Goal: Navigation & Orientation: Find specific page/section

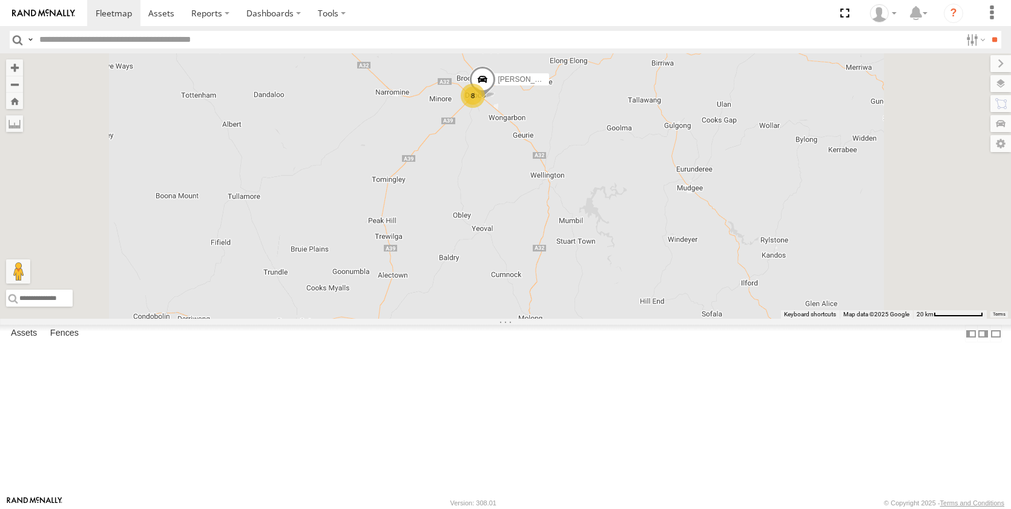
click at [52, 13] on img at bounding box center [43, 13] width 63 height 8
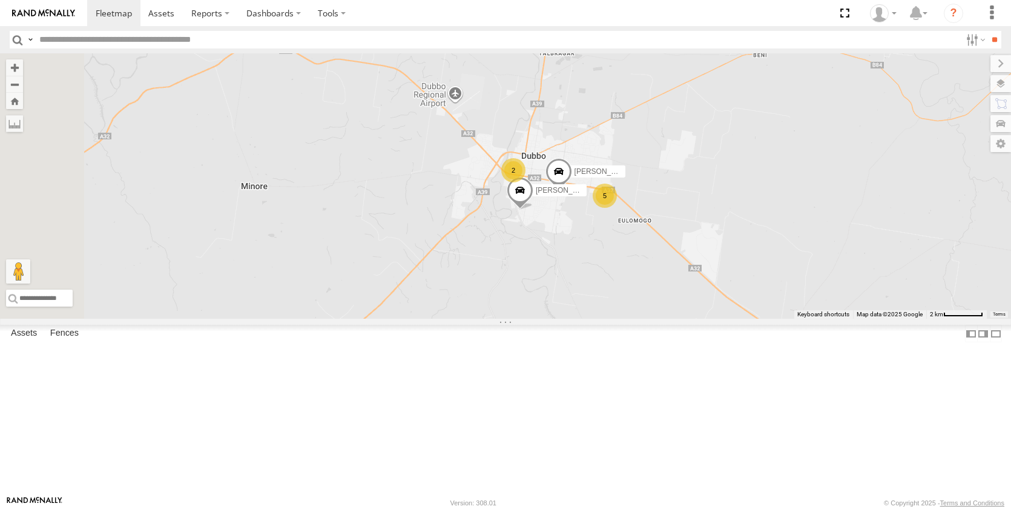
drag, startPoint x: 821, startPoint y: 329, endPoint x: 749, endPoint y: 315, distance: 74.0
click at [763, 319] on div "Matt Harding Darcy Furnell - NEW ute Matt Rose Sam Holcroft Tom Brisbane Sam Wa…" at bounding box center [505, 185] width 1011 height 265
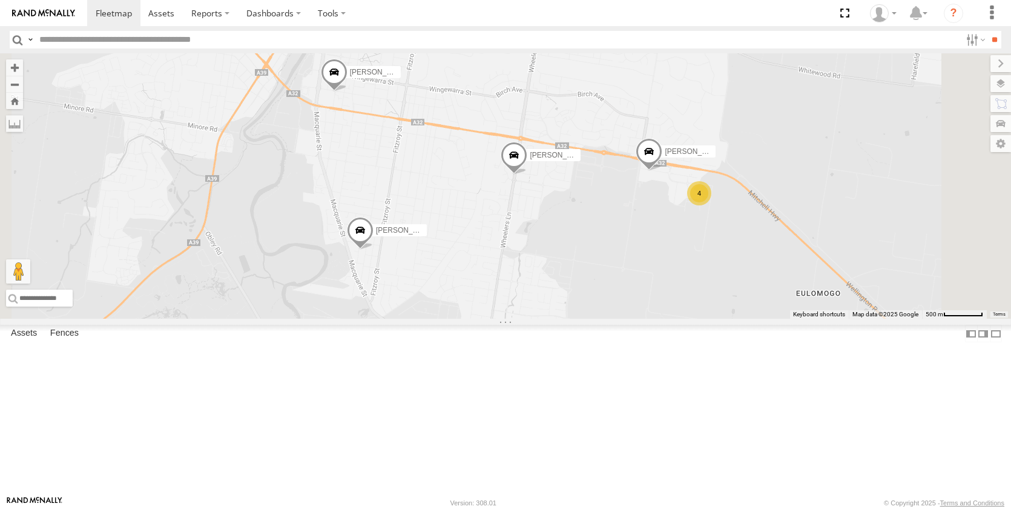
drag, startPoint x: 684, startPoint y: 334, endPoint x: 698, endPoint y: 331, distance: 13.7
click at [698, 319] on div "Matt Harding Darcy Furnell - NEW ute Matt Rose Sam Holcroft Tom Brisbane Sam Wa…" at bounding box center [505, 185] width 1011 height 265
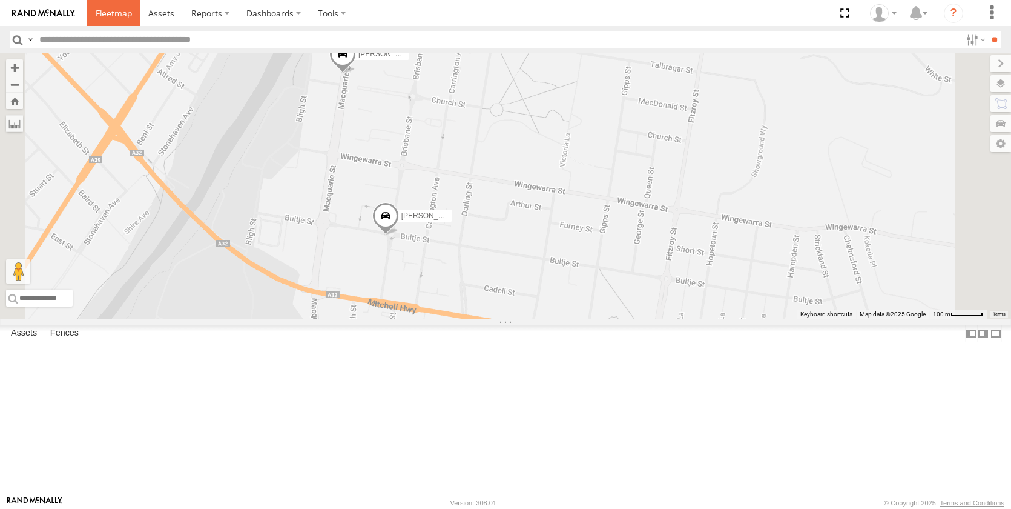
click at [104, 18] on span at bounding box center [114, 13] width 36 height 12
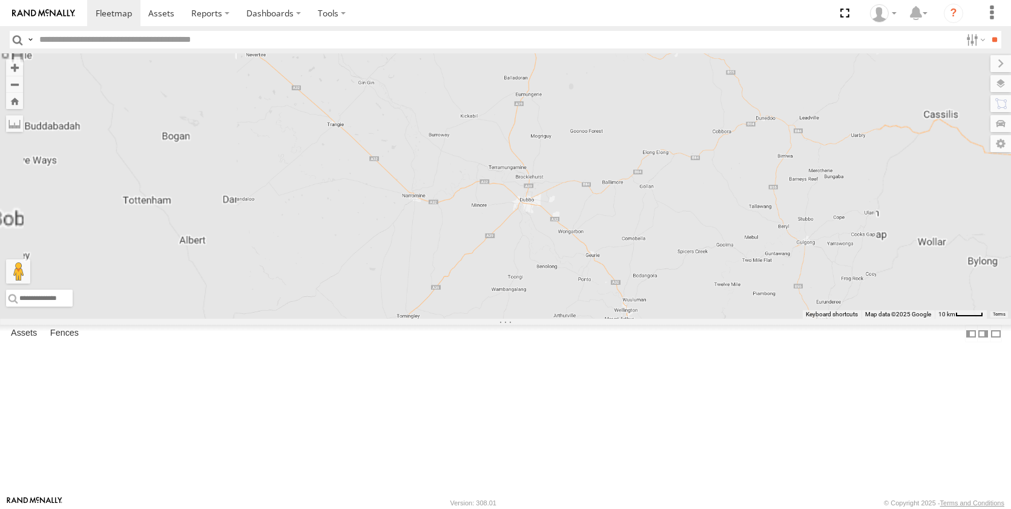
drag, startPoint x: 598, startPoint y: 356, endPoint x: 669, endPoint y: 348, distance: 70.8
click at [669, 319] on div "[PERSON_NAME] - NEW ute [PERSON_NAME] [PERSON_NAME] [PERSON_NAME]" at bounding box center [505, 185] width 1011 height 265
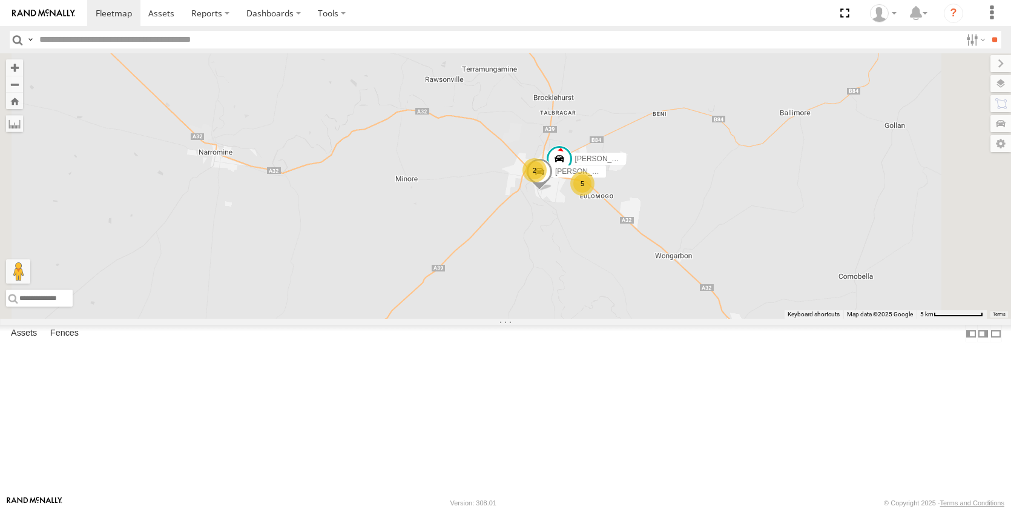
drag, startPoint x: 604, startPoint y: 388, endPoint x: 674, endPoint y: 339, distance: 85.7
click at [674, 319] on div "[PERSON_NAME] - NEW ute [PERSON_NAME] [PERSON_NAME] [PERSON_NAME] 2 5 [PERSON_N…" at bounding box center [505, 185] width 1011 height 265
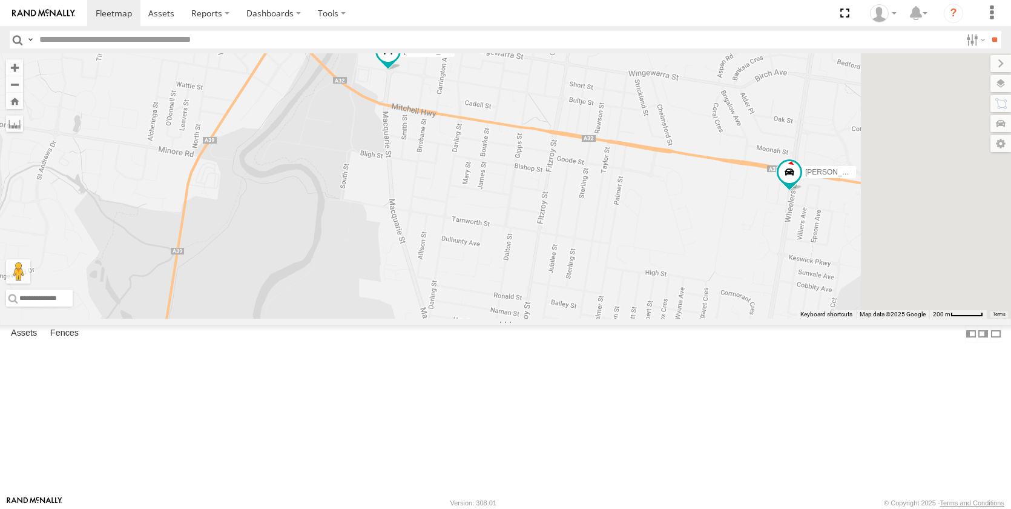
drag, startPoint x: 900, startPoint y: 317, endPoint x: 586, endPoint y: 234, distance: 324.5
click at [586, 234] on div "[PERSON_NAME] - NEW ute [PERSON_NAME] [PERSON_NAME] [PERSON_NAME] [PERSON_NAME]…" at bounding box center [505, 185] width 1011 height 265
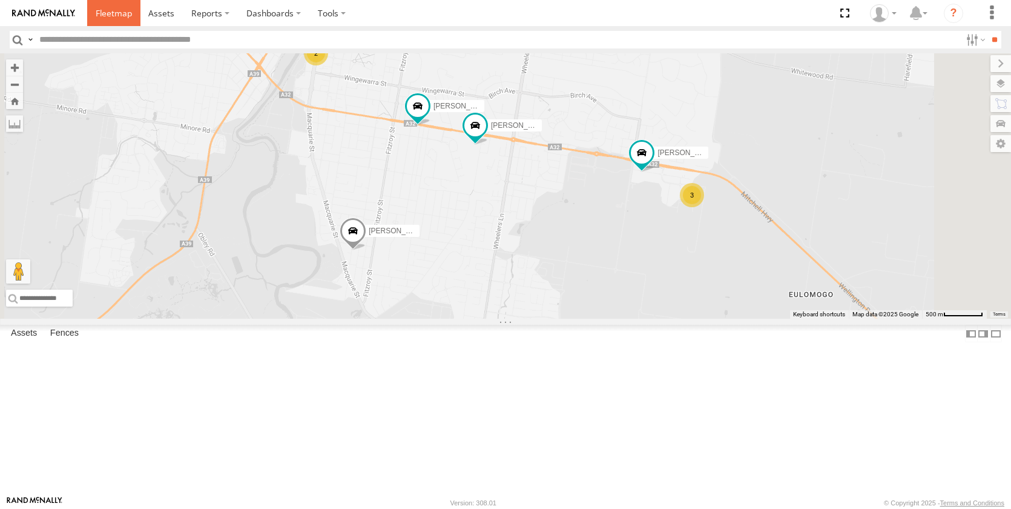
click at [111, 13] on span at bounding box center [114, 13] width 36 height 12
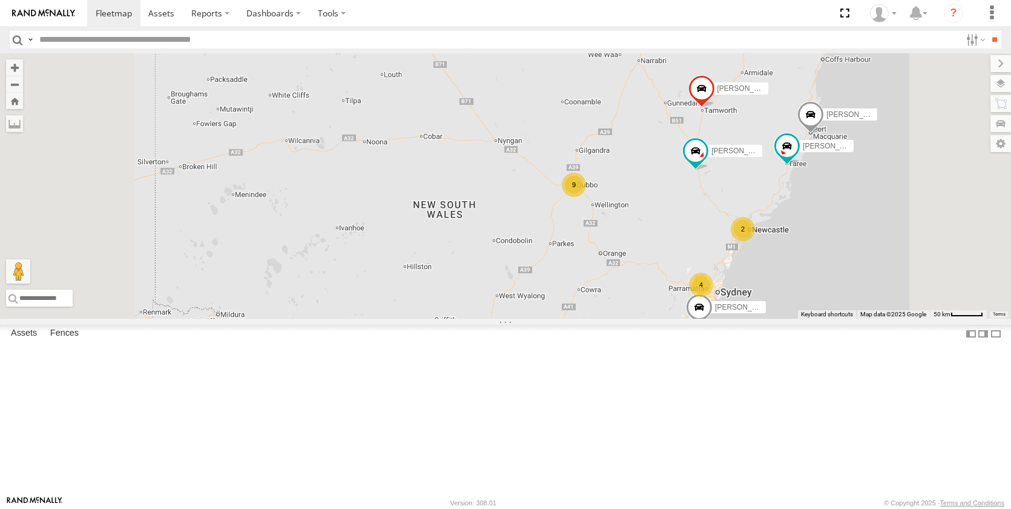
drag, startPoint x: 840, startPoint y: 301, endPoint x: 825, endPoint y: 283, distance: 23.3
click at [825, 283] on div "Darcy Furnell - NEW ute Matt Harding Matt Rose Sam Holcroft Tom Brisbane Sam Wa…" at bounding box center [505, 185] width 1011 height 265
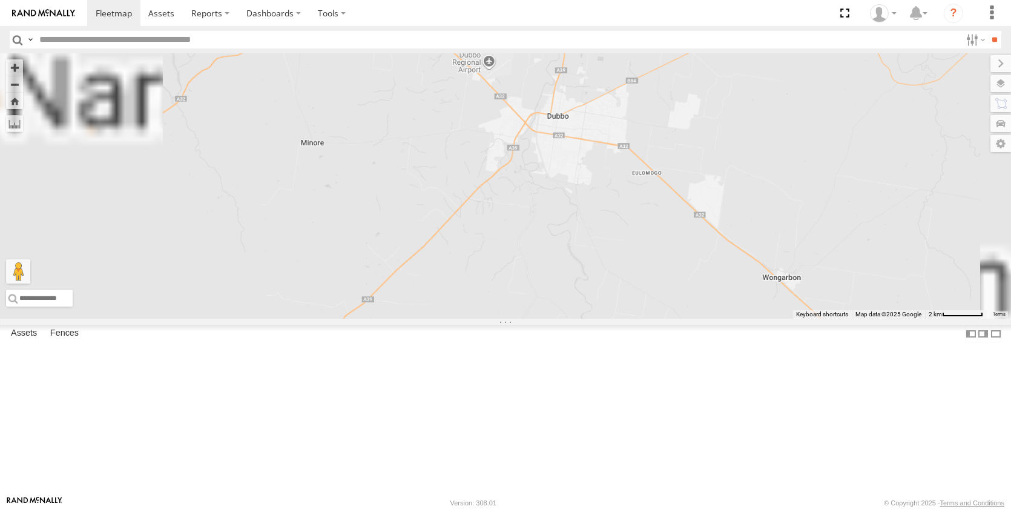
drag, startPoint x: 681, startPoint y: 242, endPoint x: 772, endPoint y: 407, distance: 188.1
click at [724, 319] on div "Darcy Furnell - NEW ute Matt Harding Matt Rose Sam Holcroft Tom Brisbane Sam Wa…" at bounding box center [505, 185] width 1011 height 265
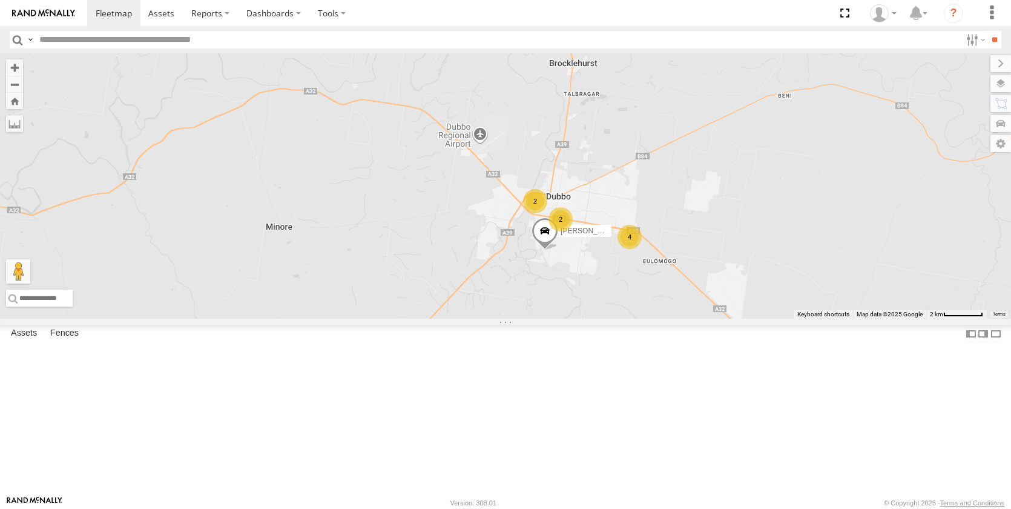
drag, startPoint x: 767, startPoint y: 280, endPoint x: 743, endPoint y: 350, distance: 73.9
click at [764, 319] on div "Darcy Furnell - NEW ute Matt Harding Matt Rose Sam Holcroft Tom Brisbane Sam Wa…" at bounding box center [505, 185] width 1011 height 265
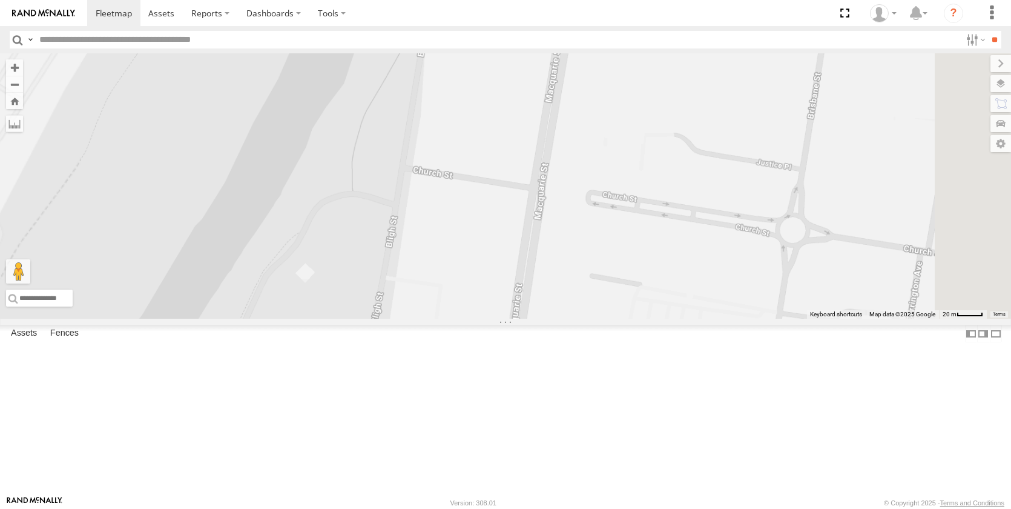
drag, startPoint x: 673, startPoint y: 218, endPoint x: 603, endPoint y: 411, distance: 205.2
click at [603, 319] on div "Darcy Furnell - NEW ute Matt Harding Matt Rose Sam Holcroft Tom Brisbane Sam Wa…" at bounding box center [505, 185] width 1011 height 265
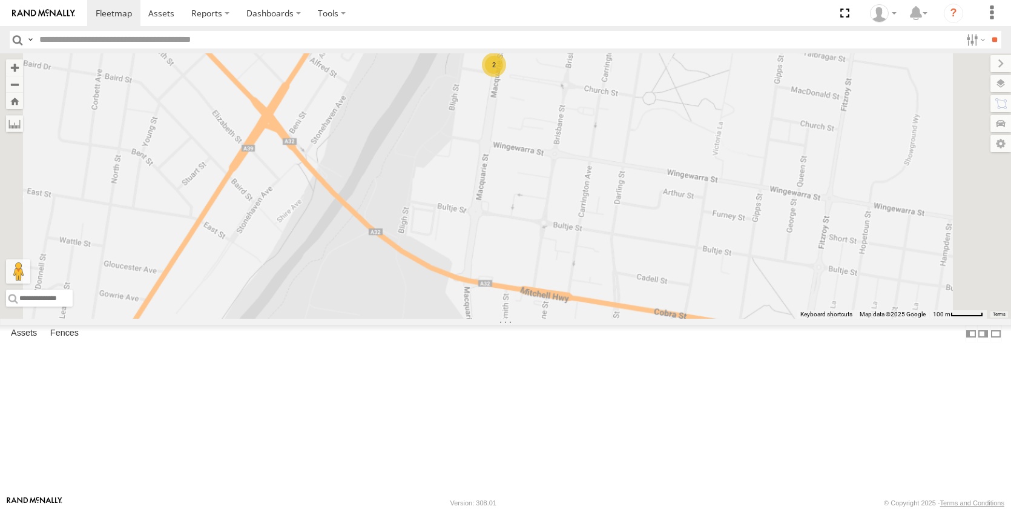
drag, startPoint x: 732, startPoint y: 405, endPoint x: 631, endPoint y: 221, distance: 209.5
click at [633, 225] on div "Darcy Furnell - NEW ute Matt Harding Matt Rose Sam Holcroft Tom Brisbane Sam Wa…" at bounding box center [505, 185] width 1011 height 265
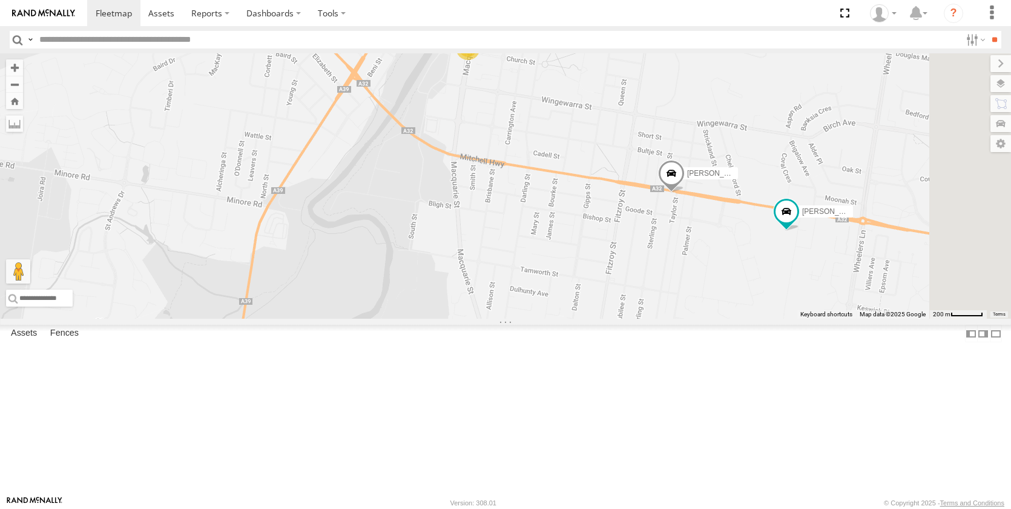
drag, startPoint x: 767, startPoint y: 342, endPoint x: 675, endPoint y: 246, distance: 132.4
click at [681, 252] on div "Darcy Furnell - NEW ute Matt Harding Matt Rose Sam Holcroft Tom Brisbane Sam Wa…" at bounding box center [505, 185] width 1011 height 265
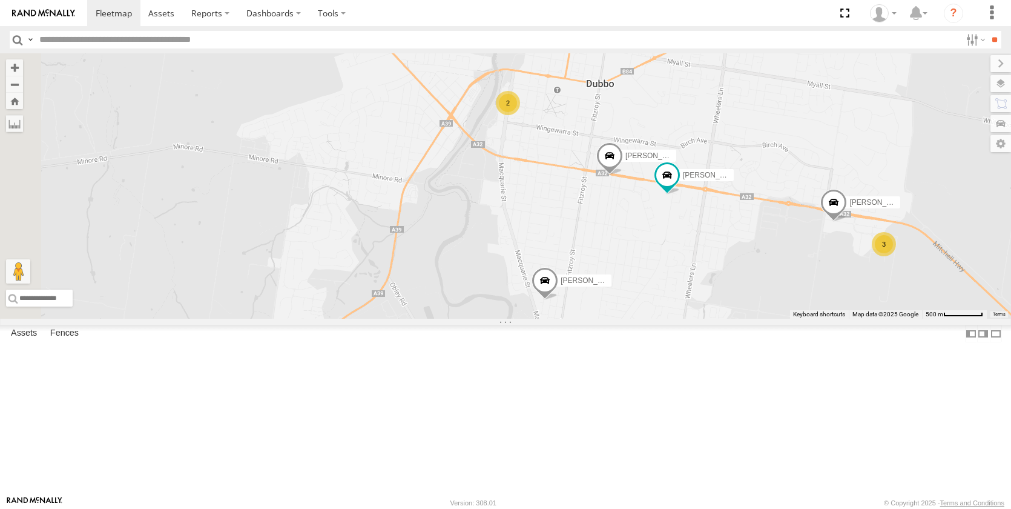
drag, startPoint x: 486, startPoint y: 372, endPoint x: 687, endPoint y: 325, distance: 207.1
click at [687, 319] on div "Darcy Furnell - NEW ute Matt Harding Matt Rose Sam Holcroft Tom Brisbane Sam Wa…" at bounding box center [505, 185] width 1011 height 265
